Goal: Navigation & Orientation: Understand site structure

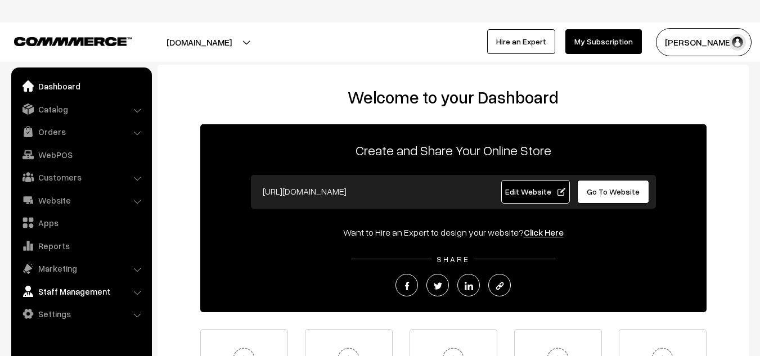
click at [89, 293] on link "Staff Management" at bounding box center [81, 291] width 134 height 20
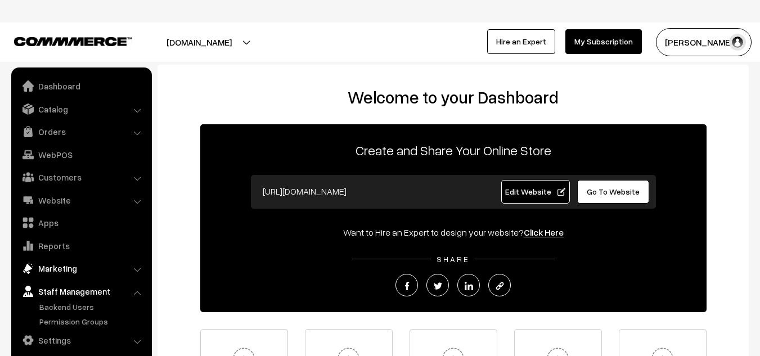
click at [85, 272] on link "Marketing" at bounding box center [81, 268] width 134 height 20
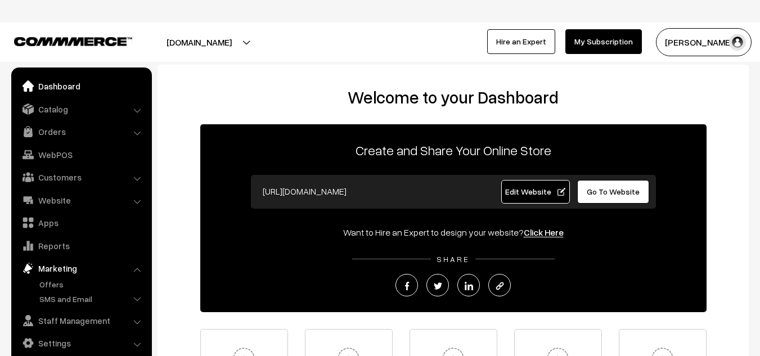
click at [61, 85] on link "Dashboard" at bounding box center [81, 86] width 134 height 20
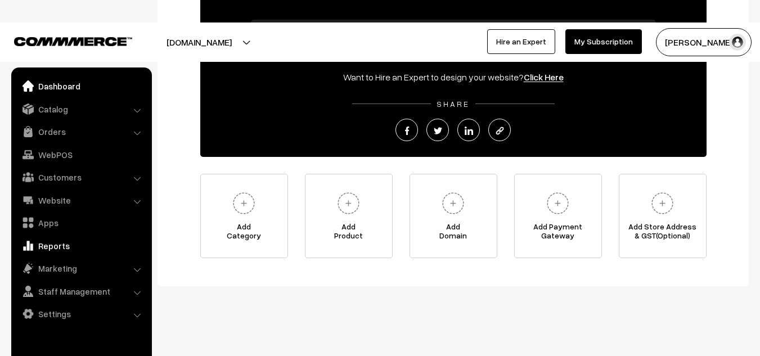
scroll to position [156, 0]
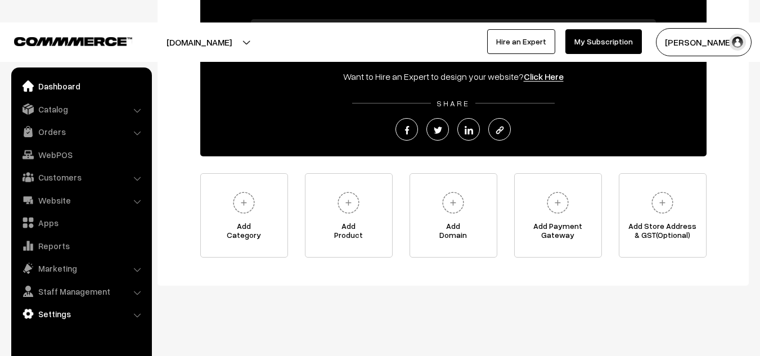
click at [120, 311] on link "Settings" at bounding box center [81, 314] width 134 height 20
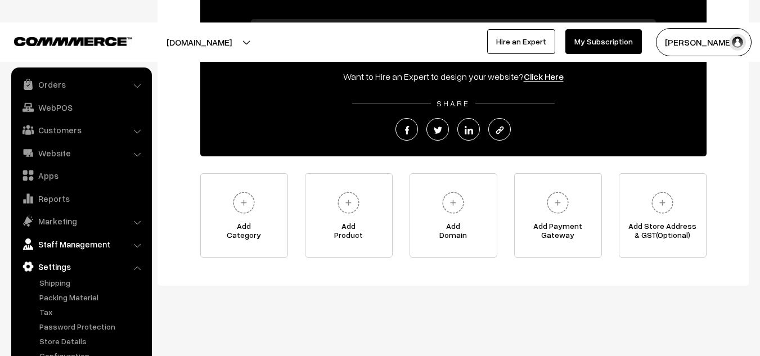
scroll to position [175, 0]
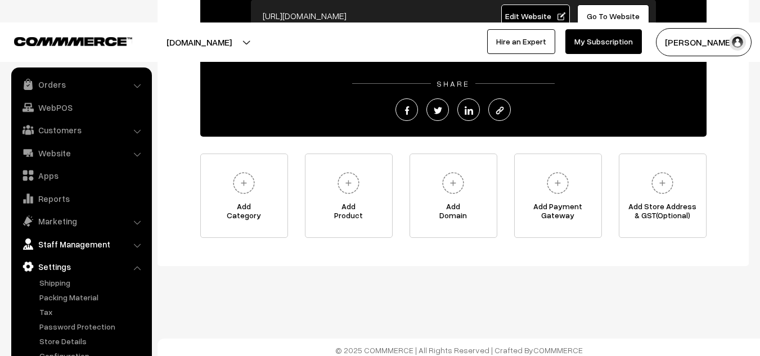
click at [75, 244] on link "Staff Management" at bounding box center [81, 244] width 134 height 20
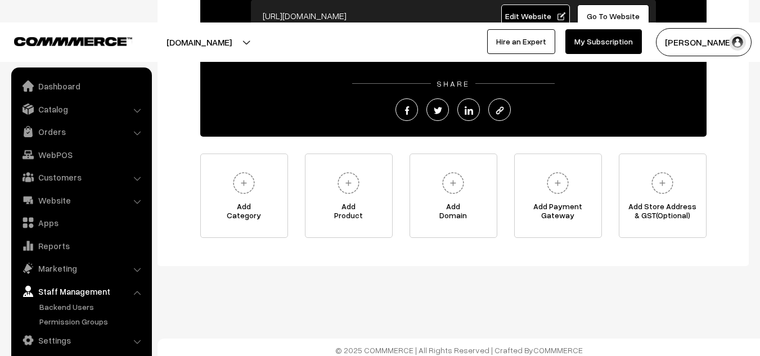
scroll to position [0, 0]
click at [63, 245] on link "Reports" at bounding box center [81, 246] width 134 height 20
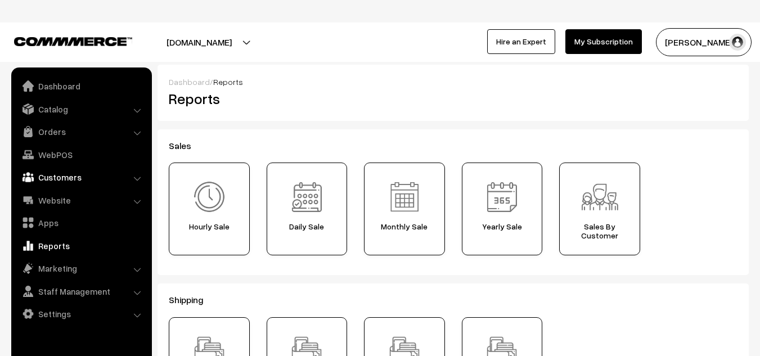
click at [64, 182] on link "Customers" at bounding box center [81, 177] width 134 height 20
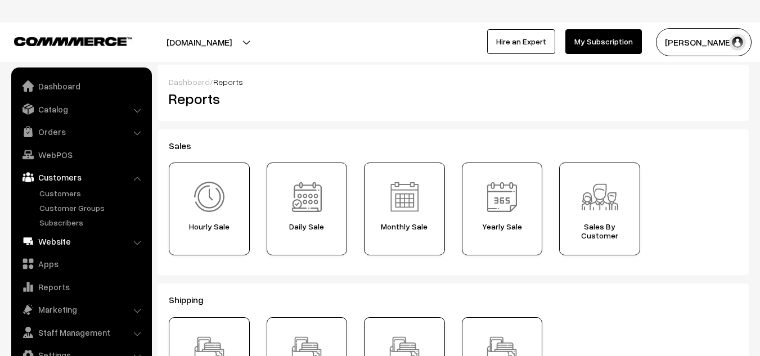
click at [67, 242] on link "Website" at bounding box center [81, 241] width 134 height 20
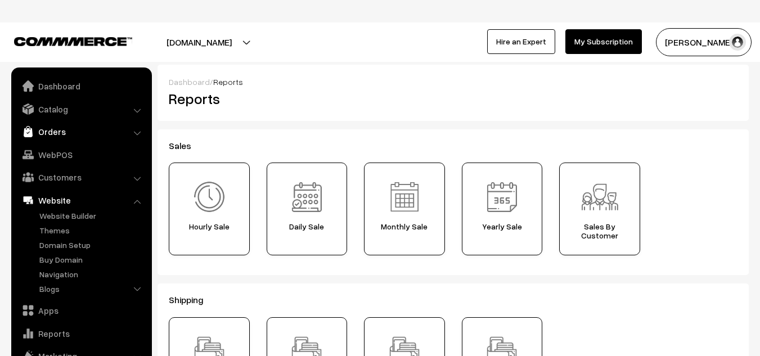
click at [62, 133] on link "Orders" at bounding box center [81, 131] width 134 height 20
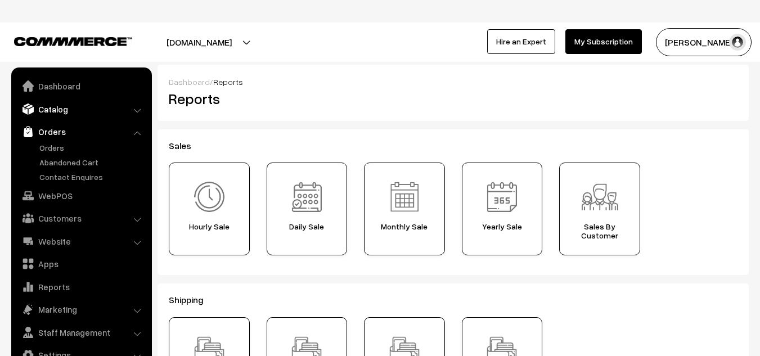
click at [70, 111] on link "Catalog" at bounding box center [81, 109] width 134 height 20
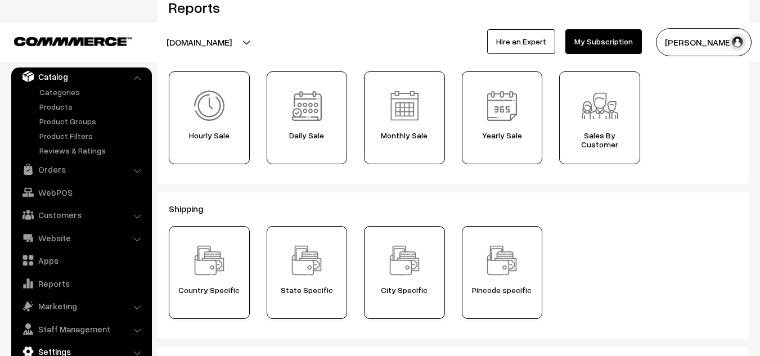
scroll to position [169, 0]
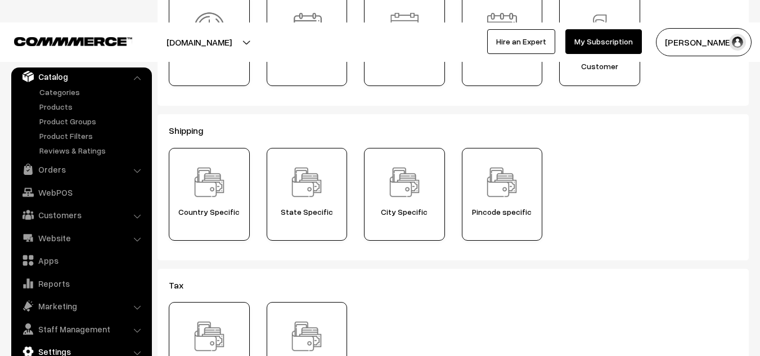
click at [75, 351] on link "Settings" at bounding box center [81, 351] width 134 height 20
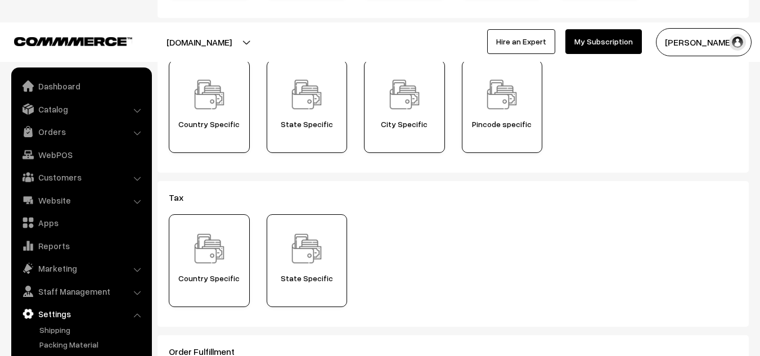
scroll to position [47, 0]
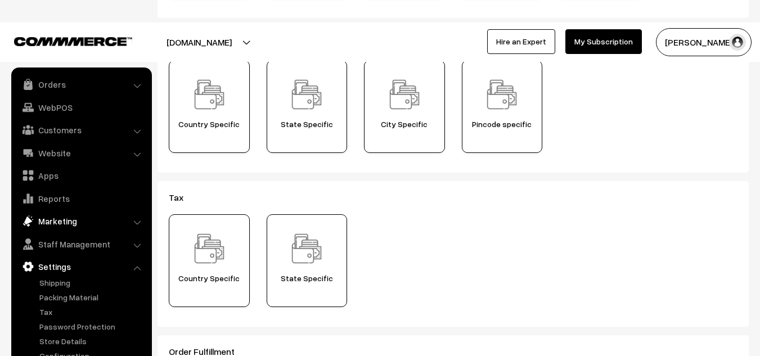
click at [57, 219] on link "Marketing" at bounding box center [81, 221] width 134 height 20
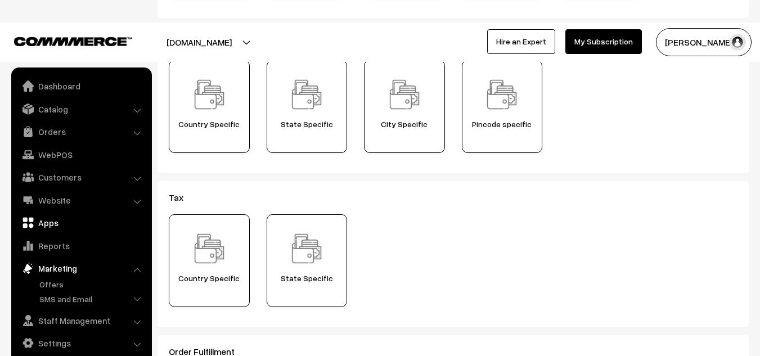
click at [48, 220] on link "Apps" at bounding box center [81, 223] width 134 height 20
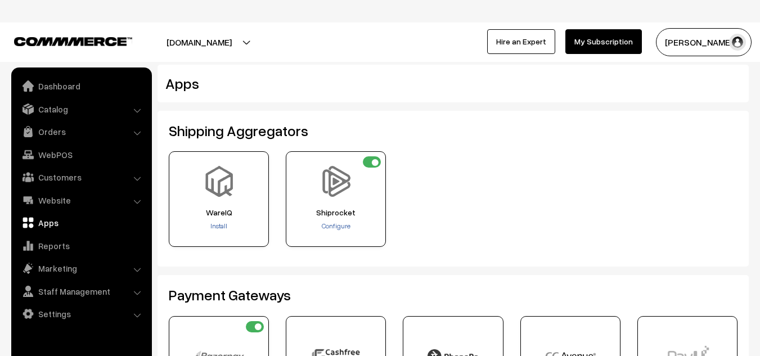
click at [240, 42] on button "[DOMAIN_NAME]" at bounding box center [199, 42] width 144 height 28
